Goal: Information Seeking & Learning: Compare options

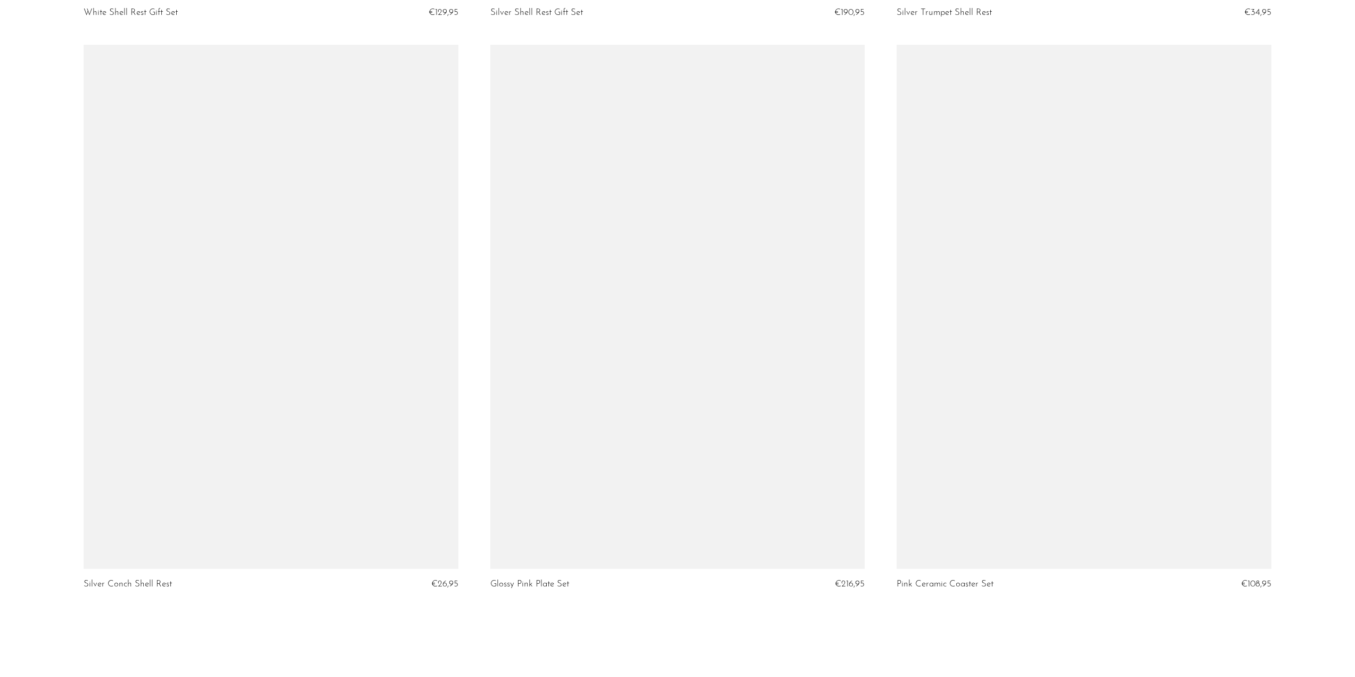
scroll to position [6495, 0]
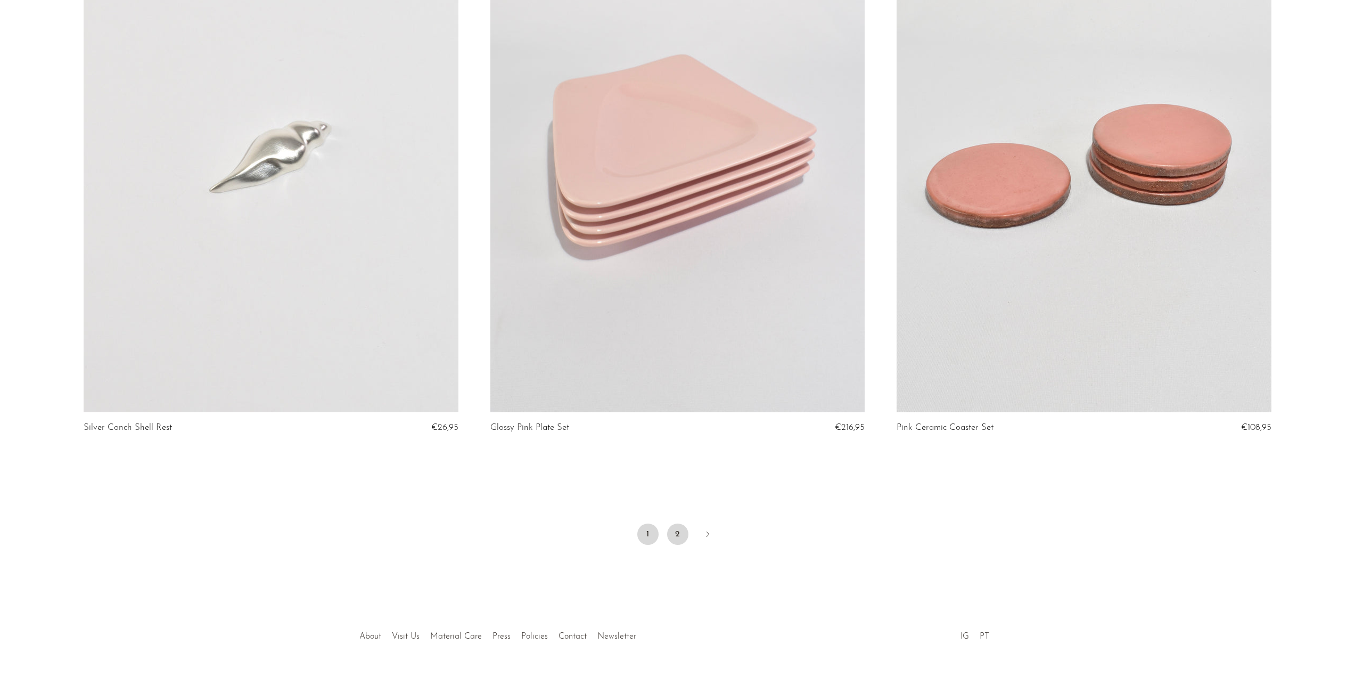
click at [671, 530] on link "2" at bounding box center [677, 533] width 21 height 21
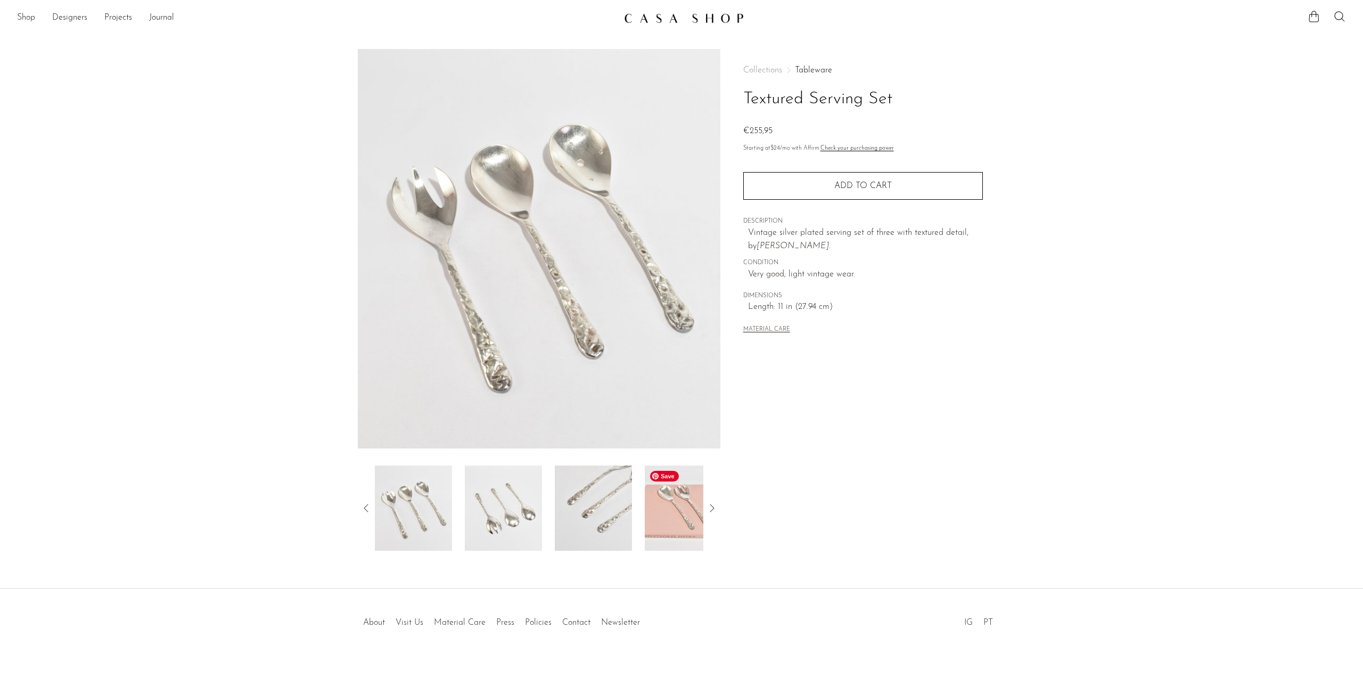
click at [658, 506] on img at bounding box center [683, 507] width 77 height 85
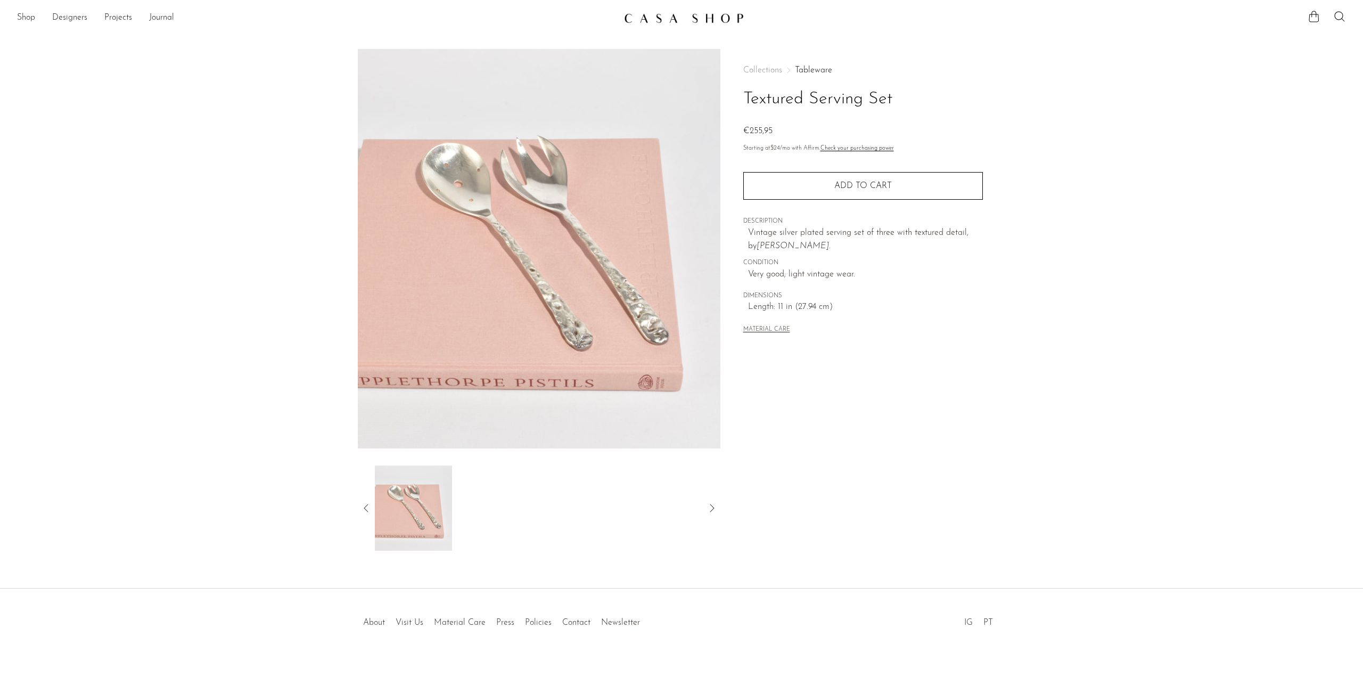
click at [361, 510] on icon at bounding box center [366, 508] width 13 height 13
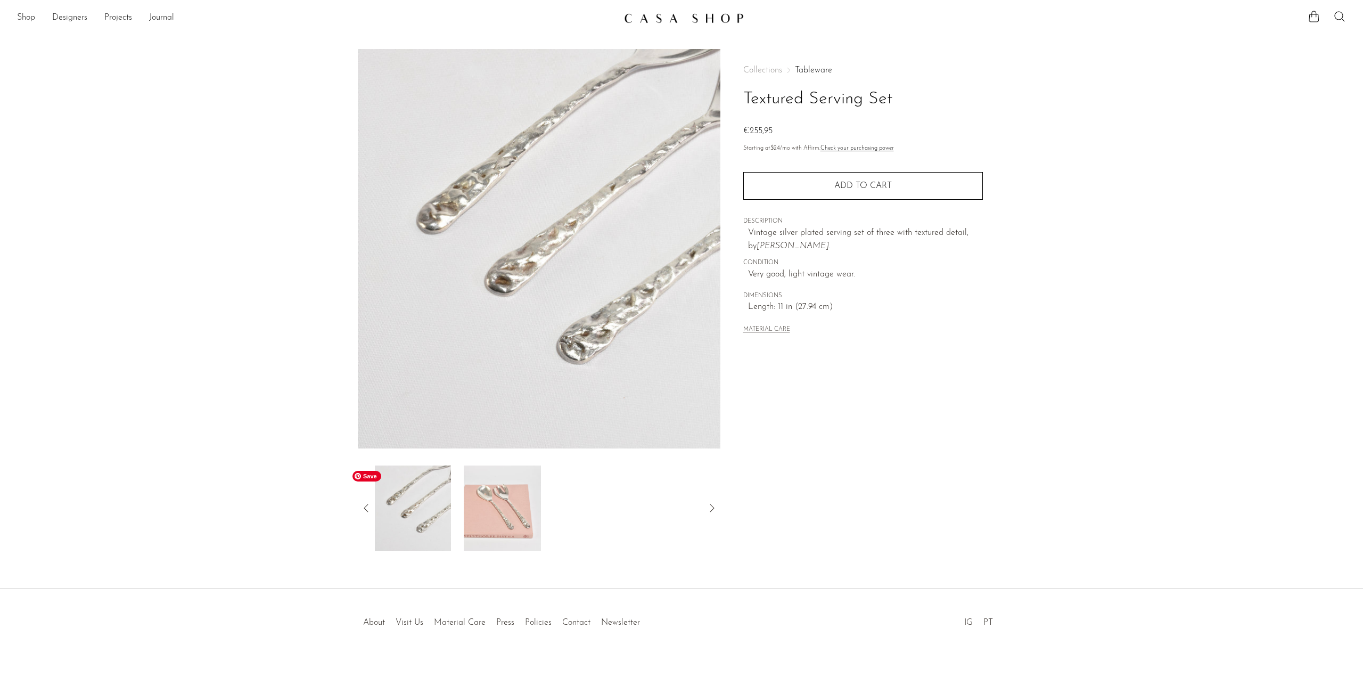
click at [416, 517] on img at bounding box center [412, 507] width 77 height 85
click at [368, 509] on icon at bounding box center [366, 508] width 13 height 13
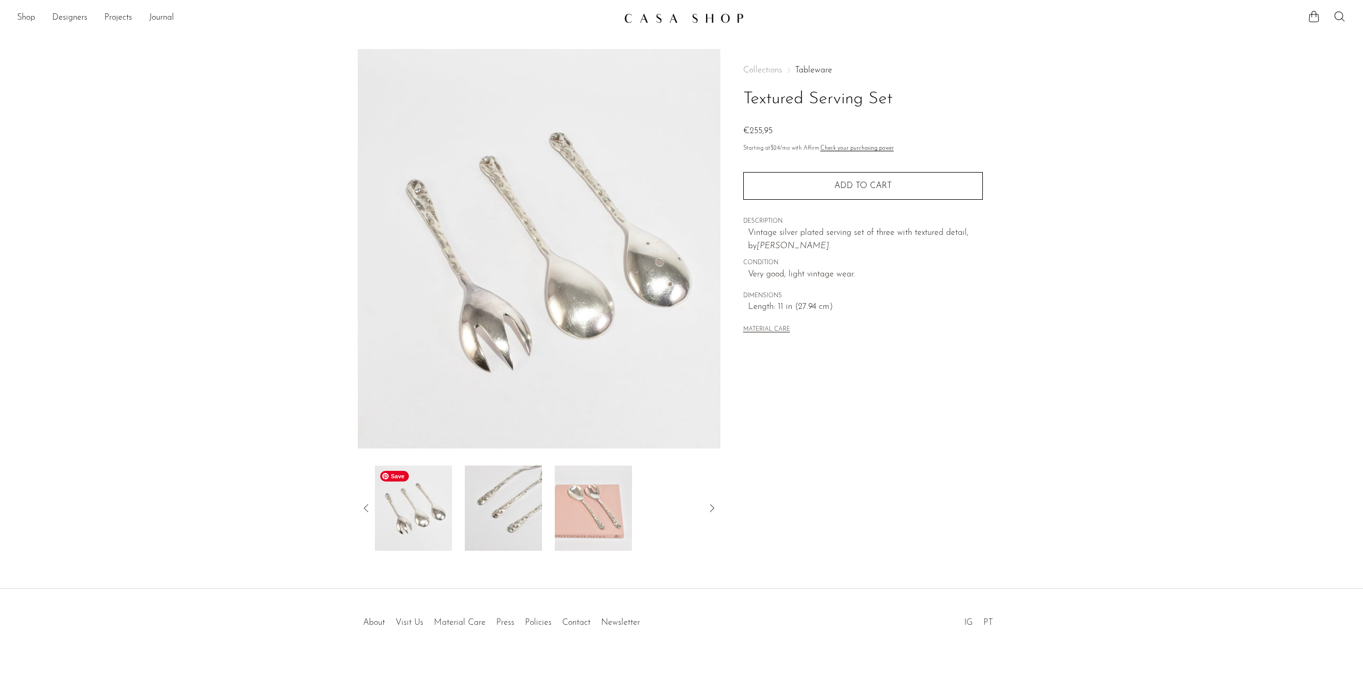
click at [367, 508] on icon at bounding box center [366, 508] width 13 height 13
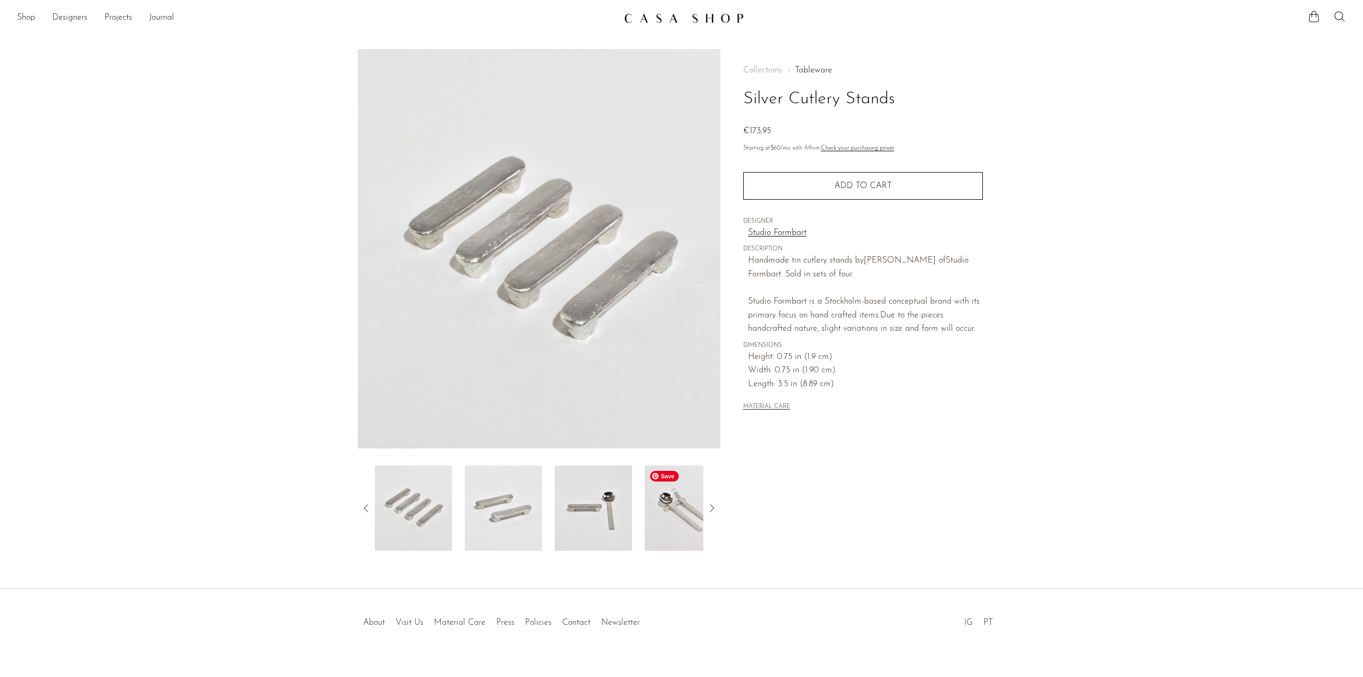
click at [653, 527] on img at bounding box center [683, 507] width 77 height 85
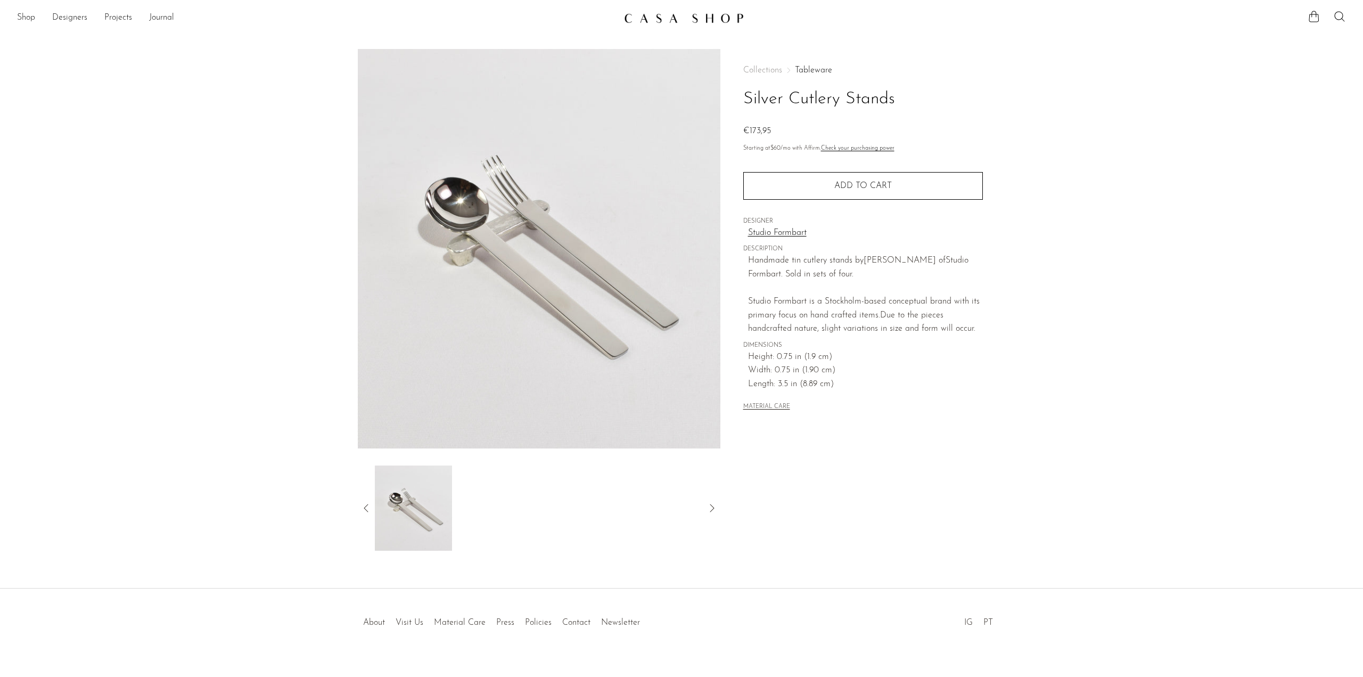
click at [366, 509] on icon at bounding box center [366, 508] width 13 height 13
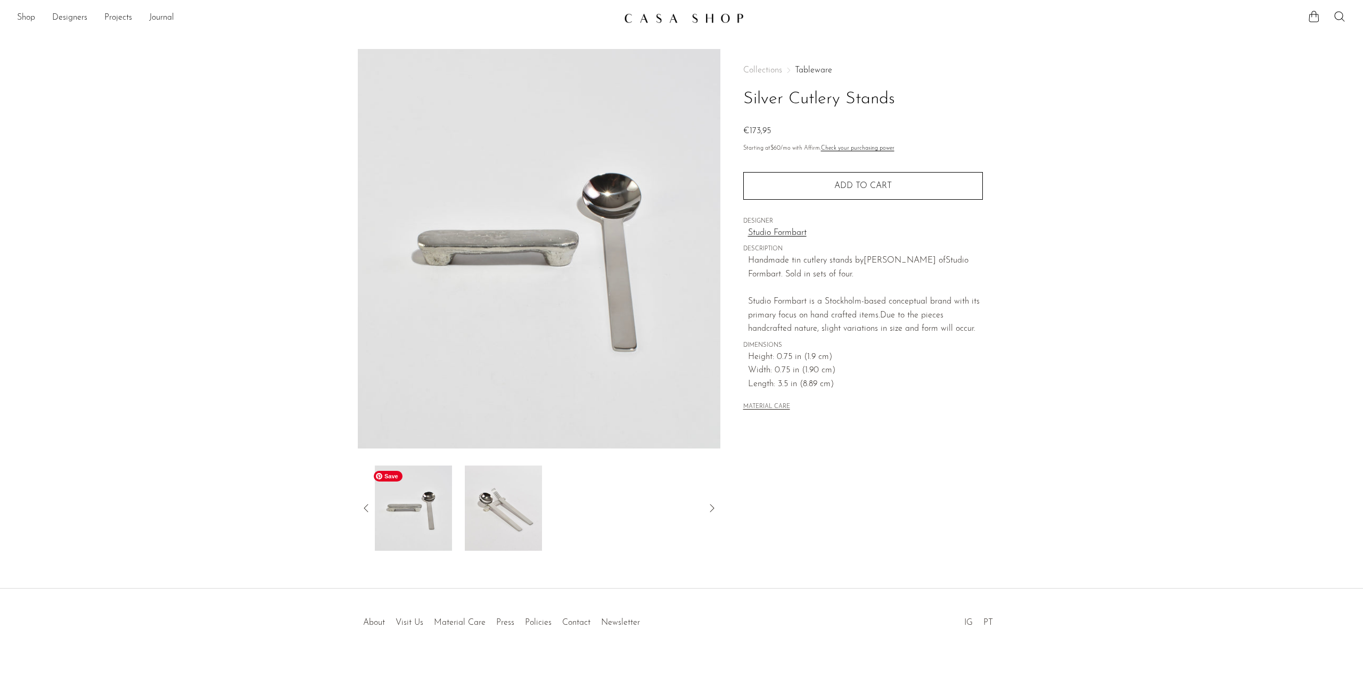
click at [414, 527] on img at bounding box center [413, 507] width 77 height 85
click at [365, 506] on icon at bounding box center [366, 508] width 13 height 13
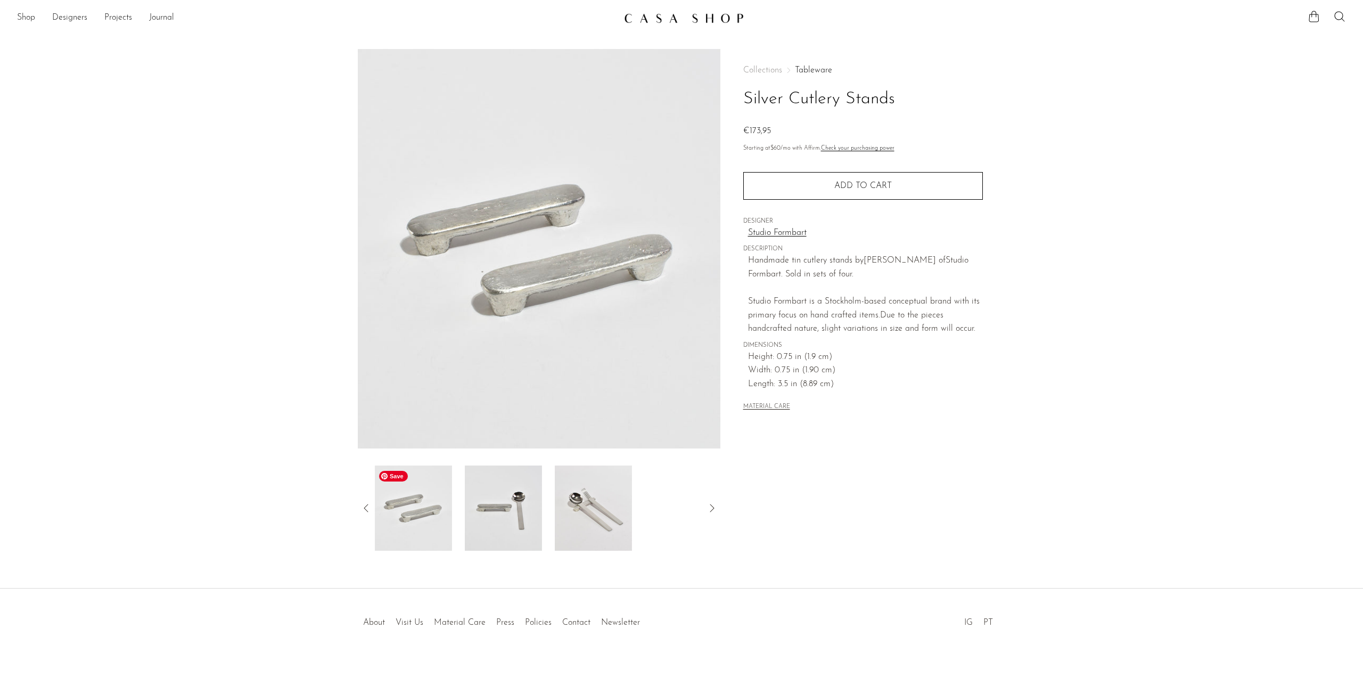
click at [408, 525] on img at bounding box center [413, 507] width 77 height 85
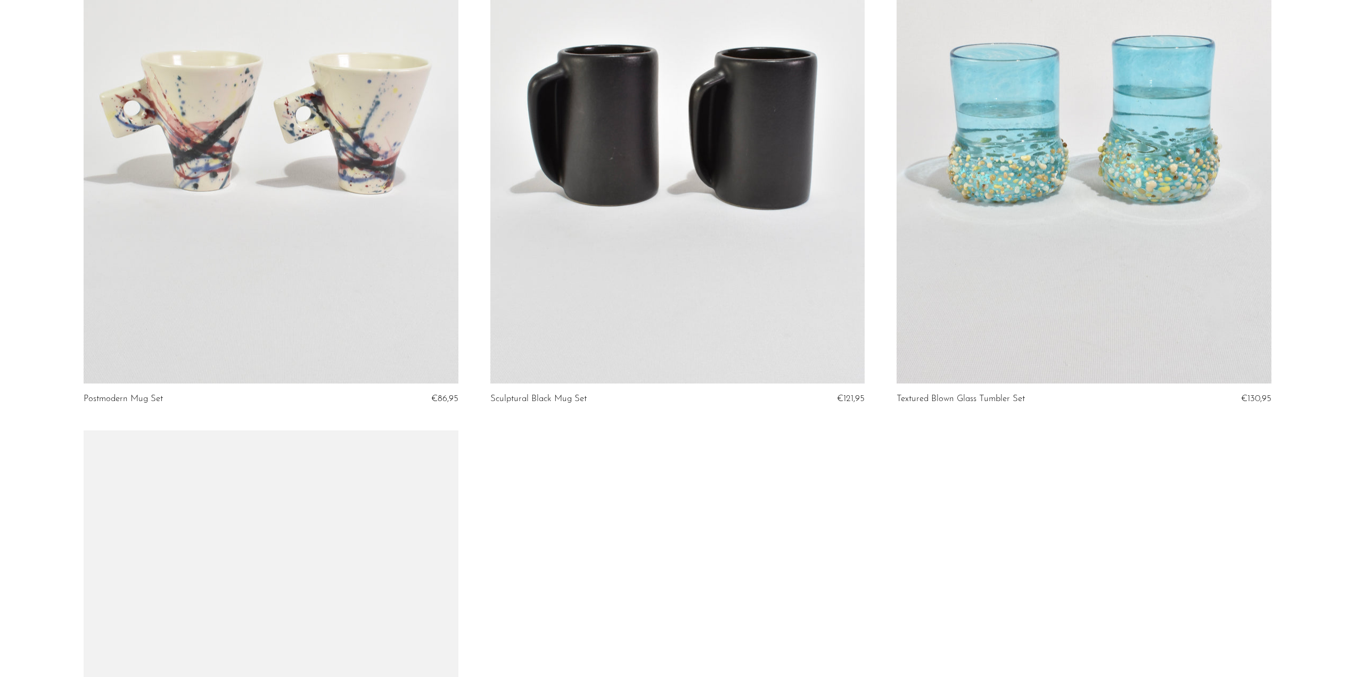
scroll to position [799, 0]
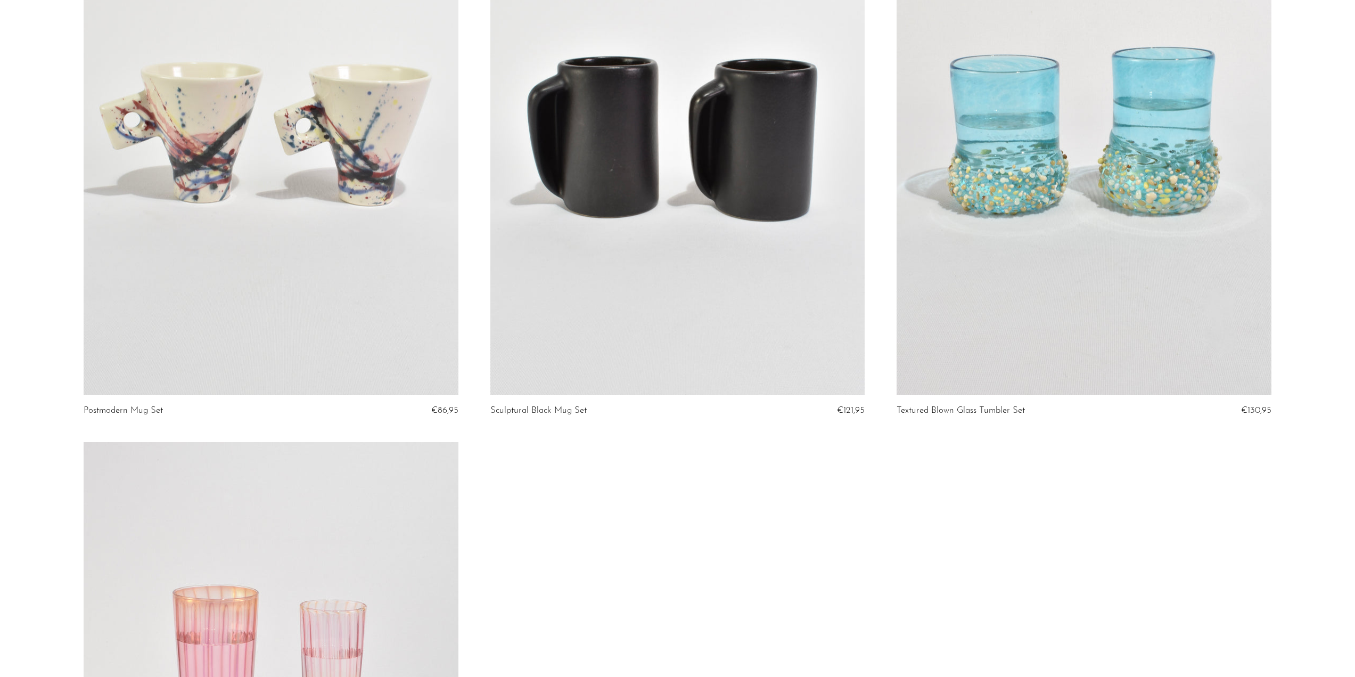
click at [1020, 226] on link at bounding box center [1084, 133] width 374 height 524
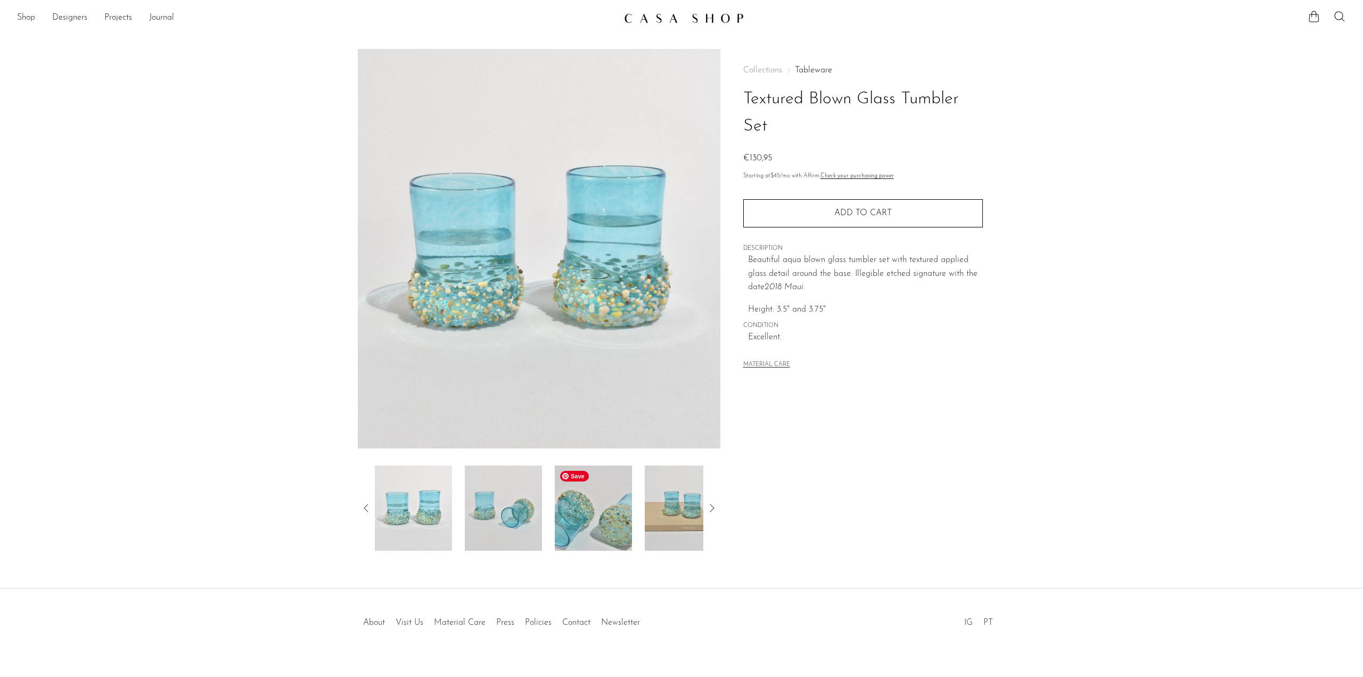
click at [569, 523] on img at bounding box center [593, 507] width 77 height 85
